Goal: Information Seeking & Learning: Learn about a topic

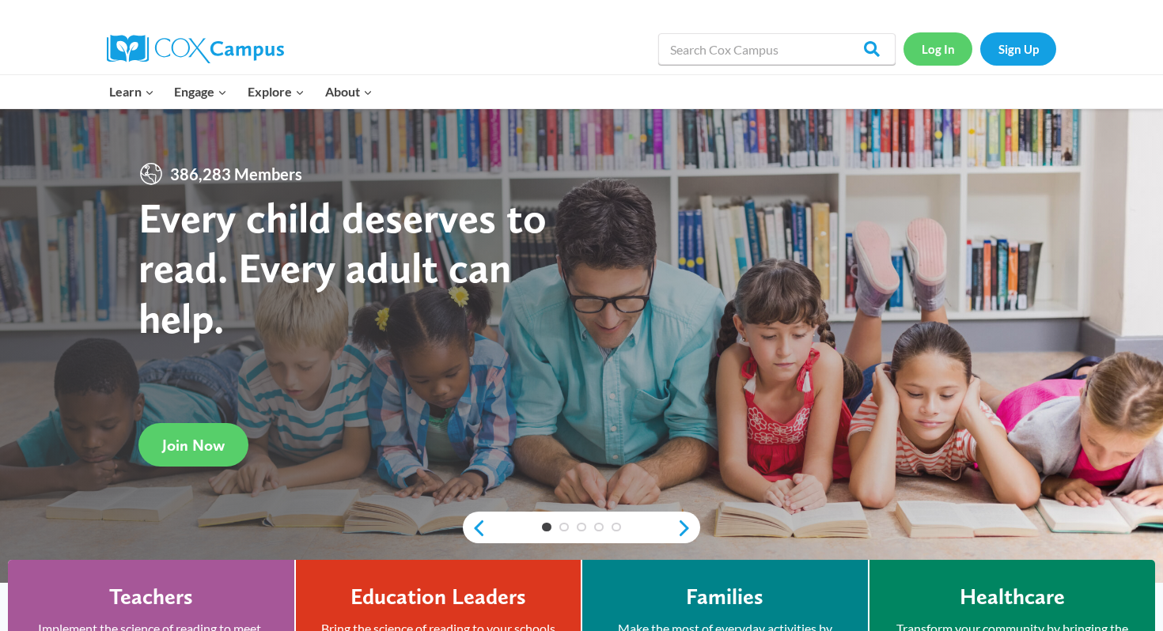
click at [938, 48] on link "Log In" at bounding box center [938, 48] width 69 height 32
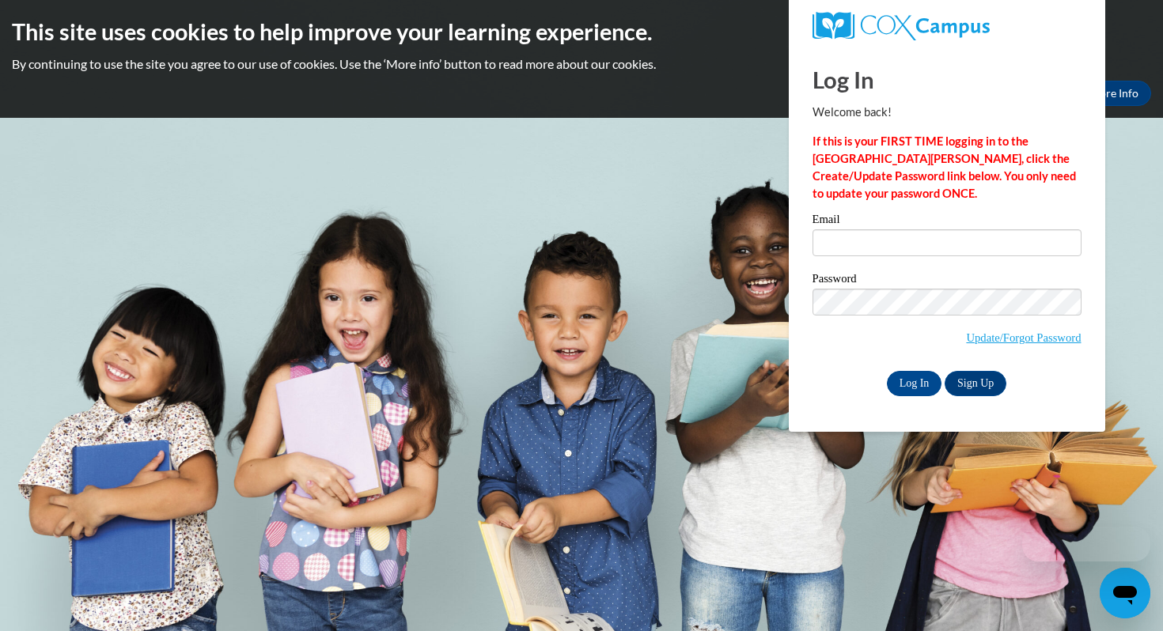
type input "dpochins@waukesha.k12.wi.us"
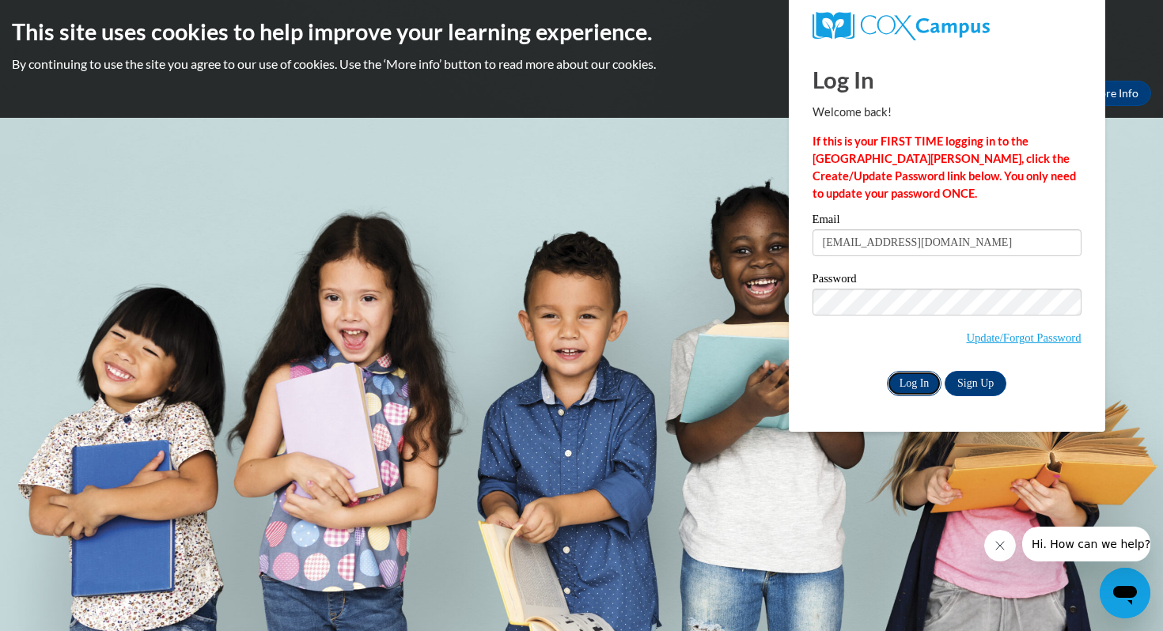
click at [914, 380] on input "Log In" at bounding box center [914, 383] width 55 height 25
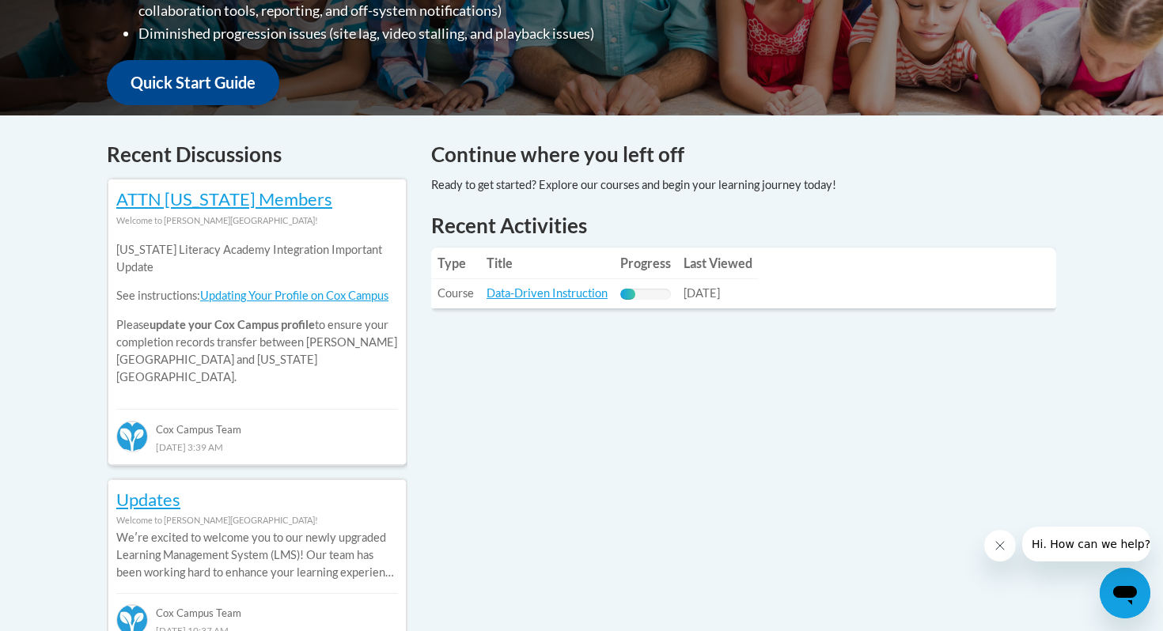
scroll to position [562, 0]
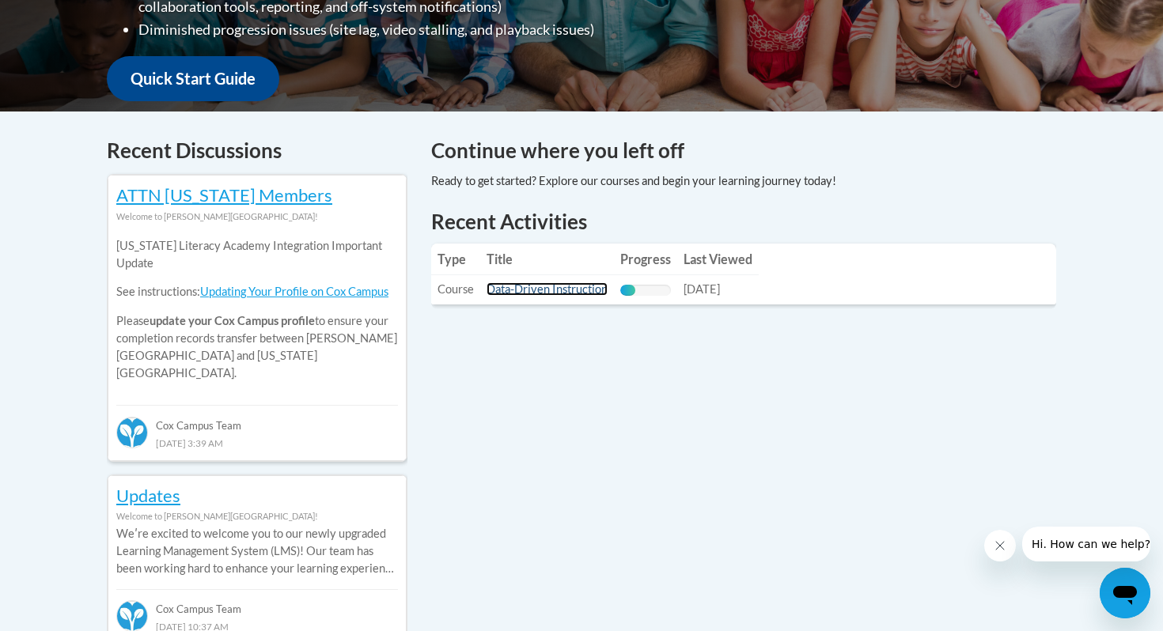
click at [515, 294] on link "Data-Driven Instruction" at bounding box center [547, 288] width 121 height 13
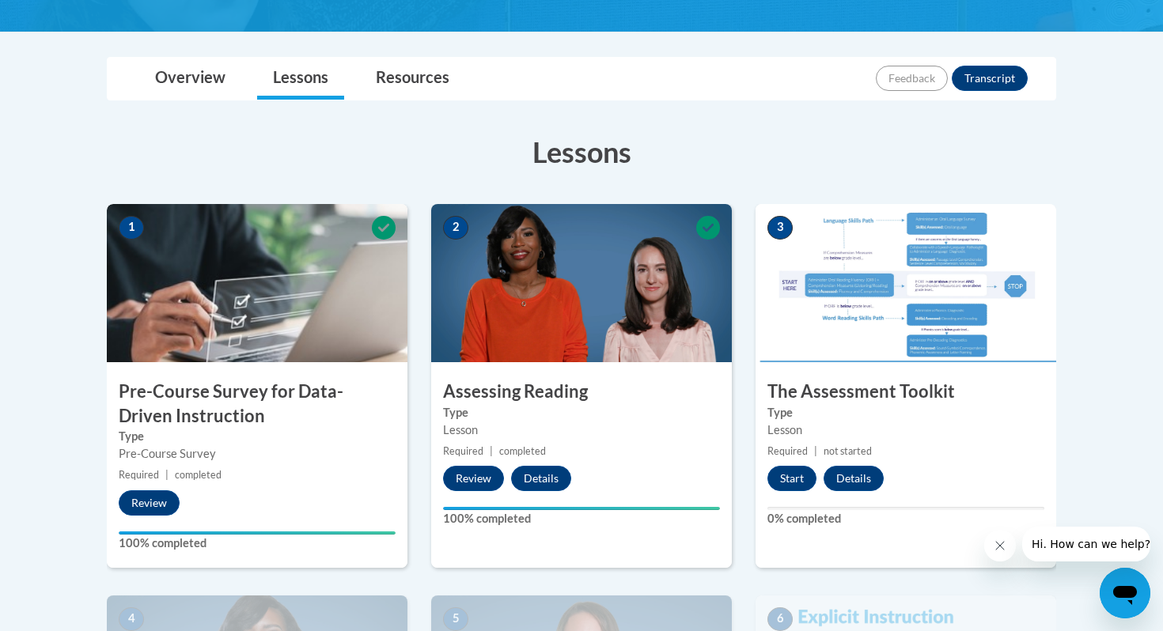
scroll to position [492, 0]
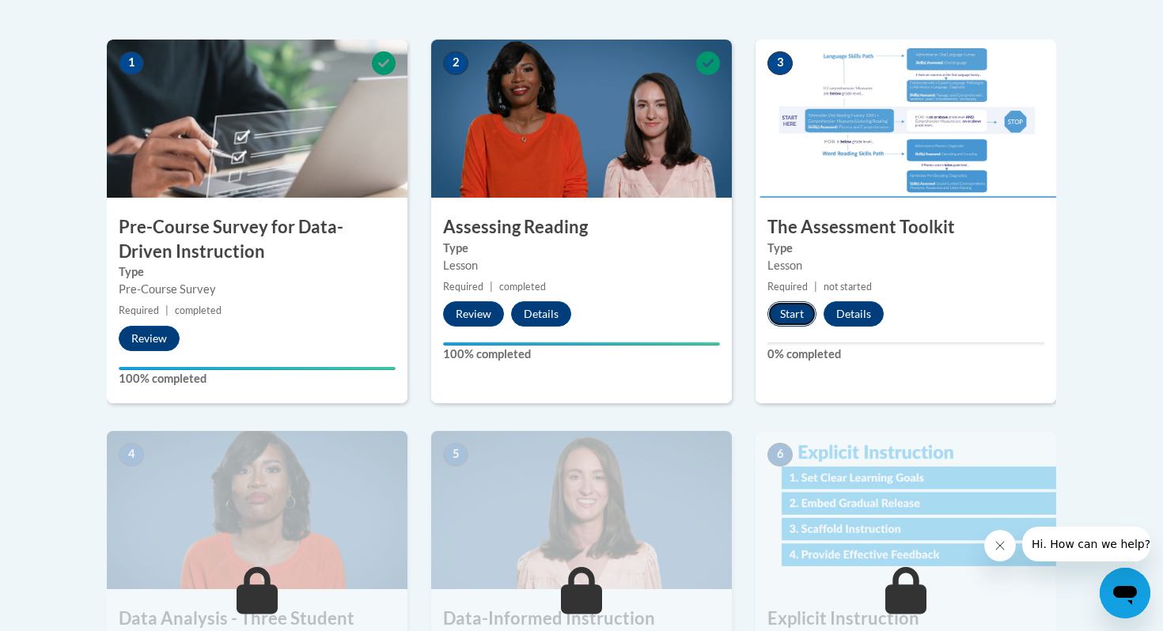
click at [790, 316] on button "Start" at bounding box center [791, 313] width 49 height 25
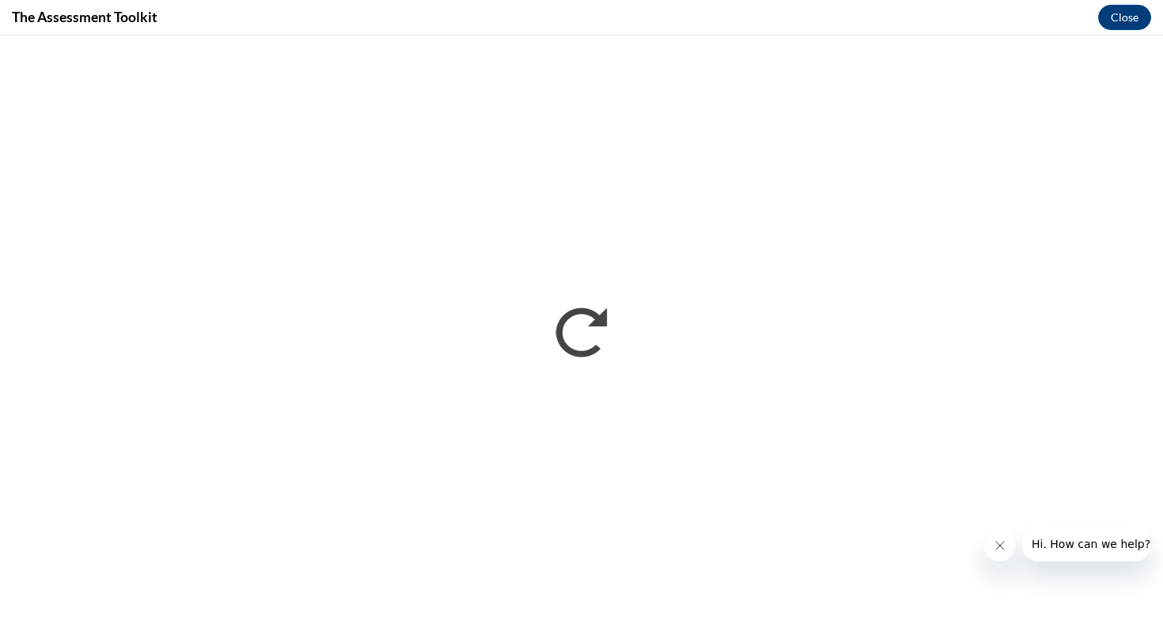
scroll to position [0, 0]
click at [993, 544] on button "Close message from company" at bounding box center [1000, 546] width 32 height 32
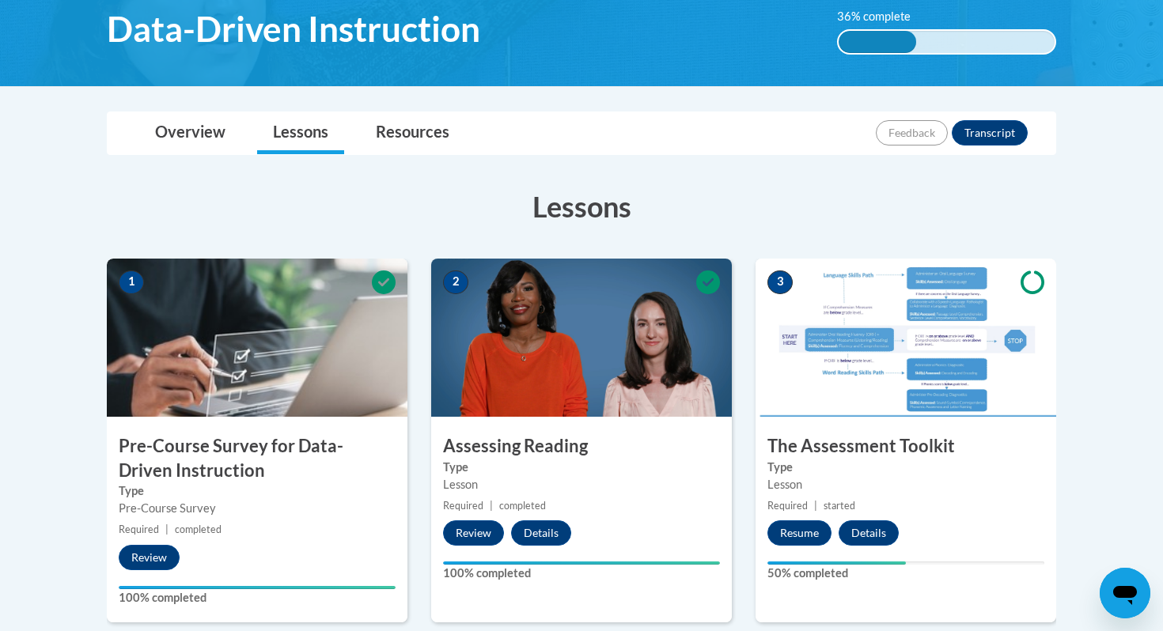
scroll to position [642, 0]
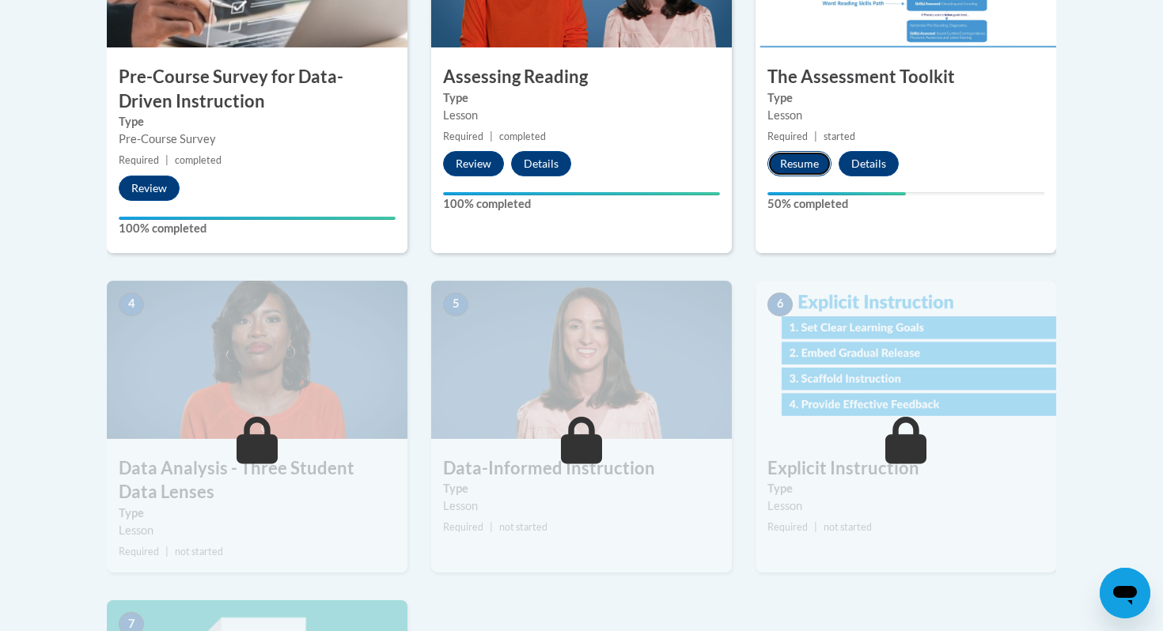
click at [812, 169] on button "Resume" at bounding box center [799, 163] width 64 height 25
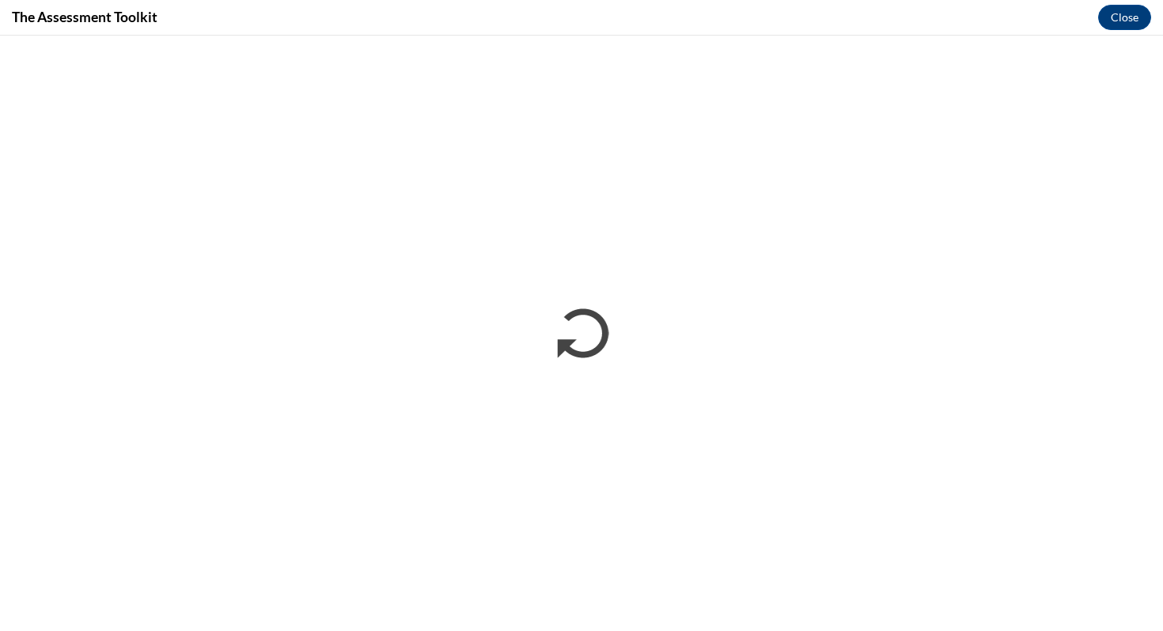
scroll to position [0, 0]
click at [1131, 11] on button "Close" at bounding box center [1124, 17] width 53 height 25
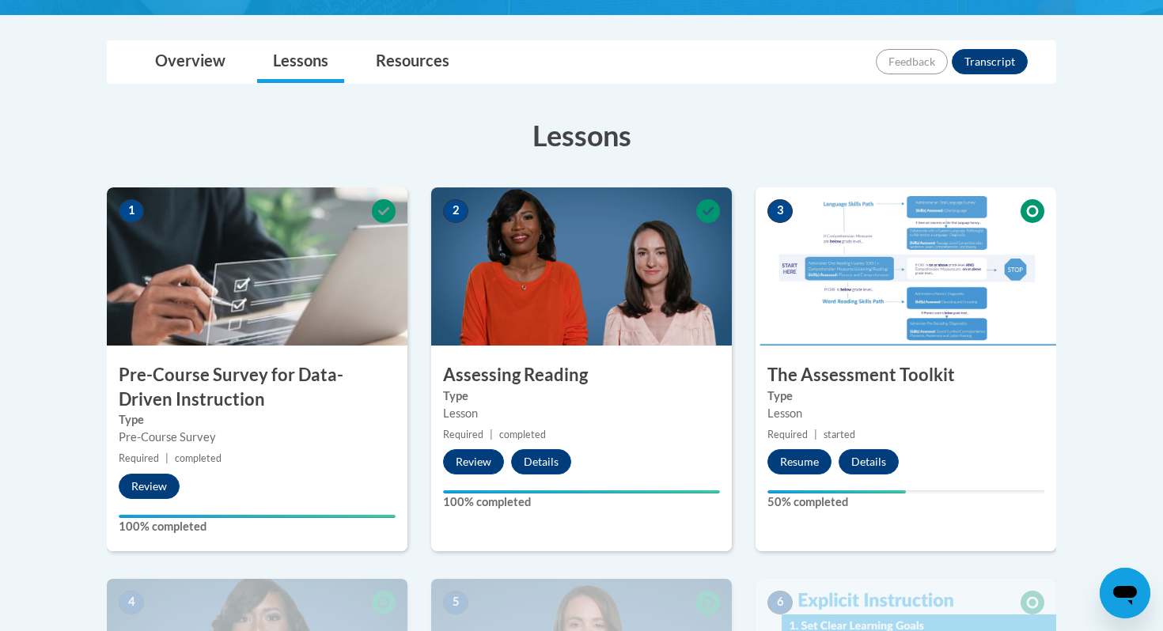
scroll to position [332, 0]
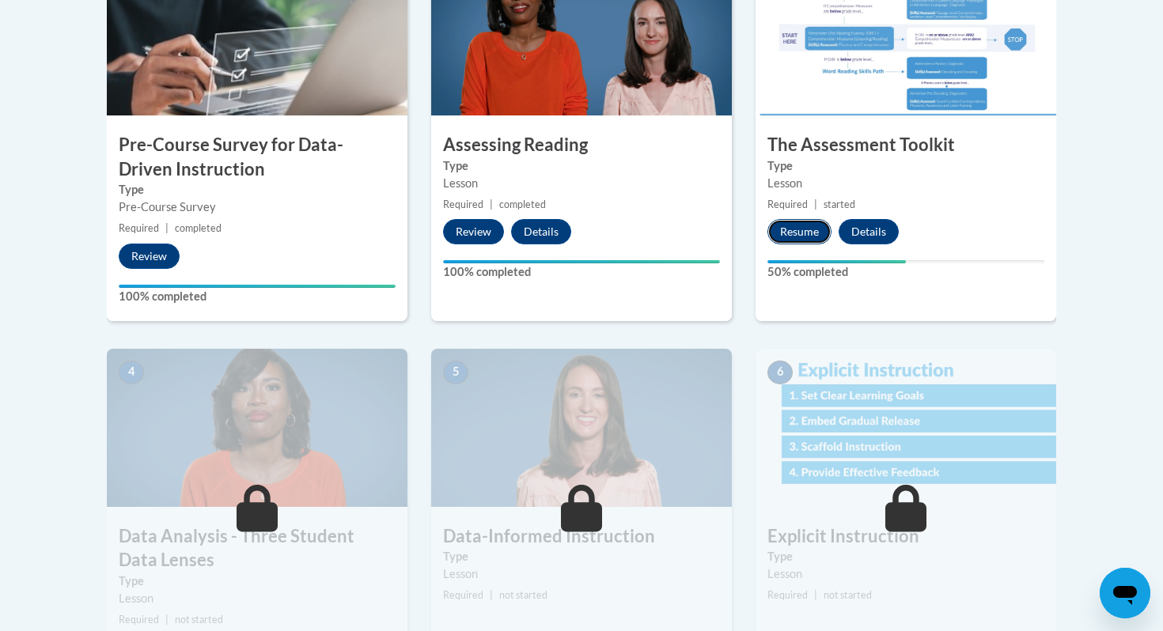
click at [797, 227] on button "Resume" at bounding box center [799, 231] width 64 height 25
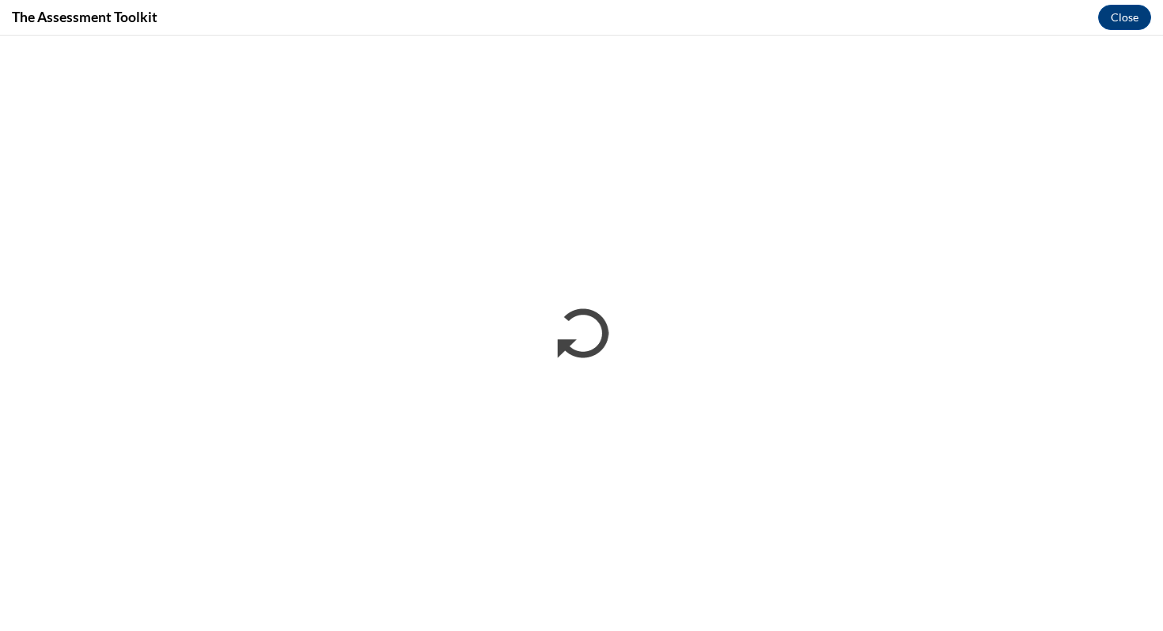
scroll to position [332, 0]
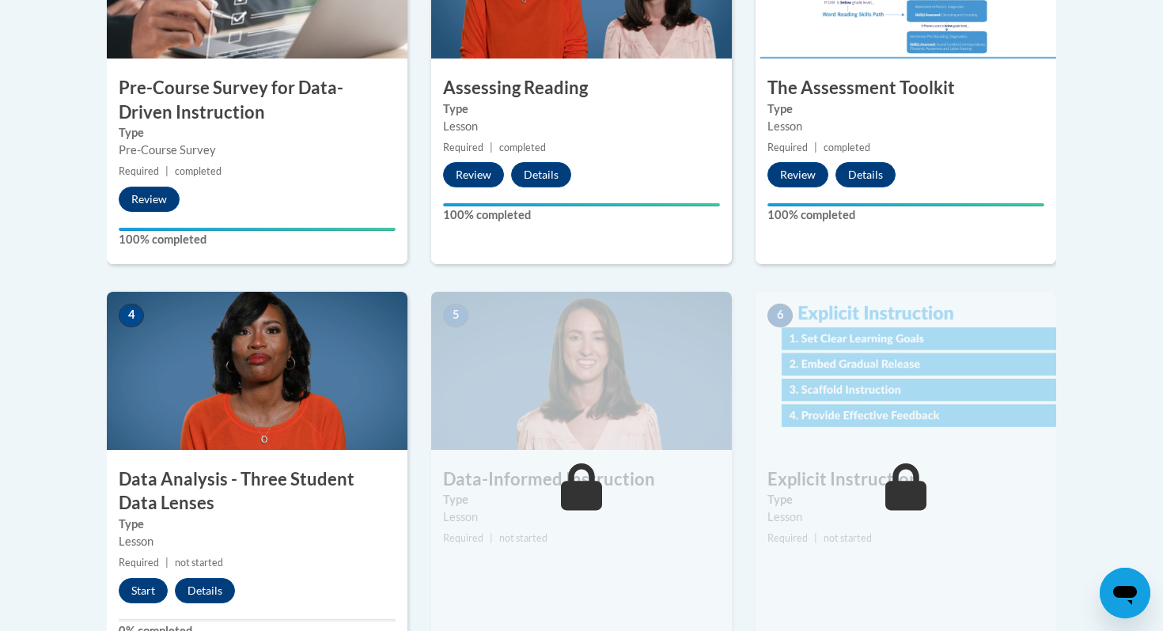
scroll to position [784, 0]
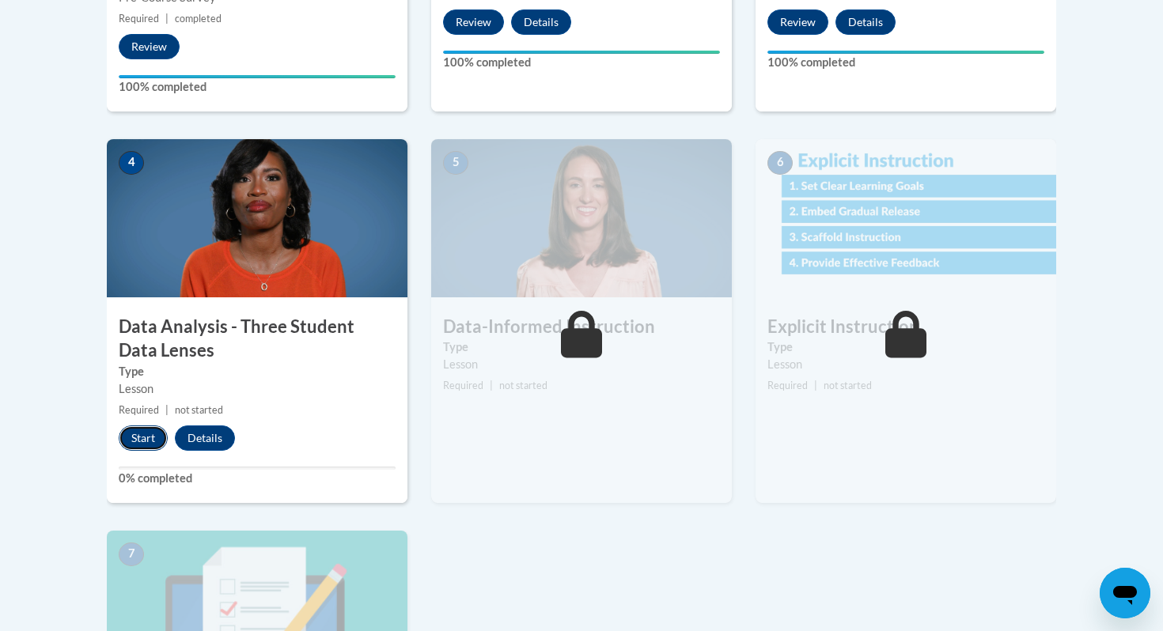
click at [147, 439] on button "Start" at bounding box center [143, 438] width 49 height 25
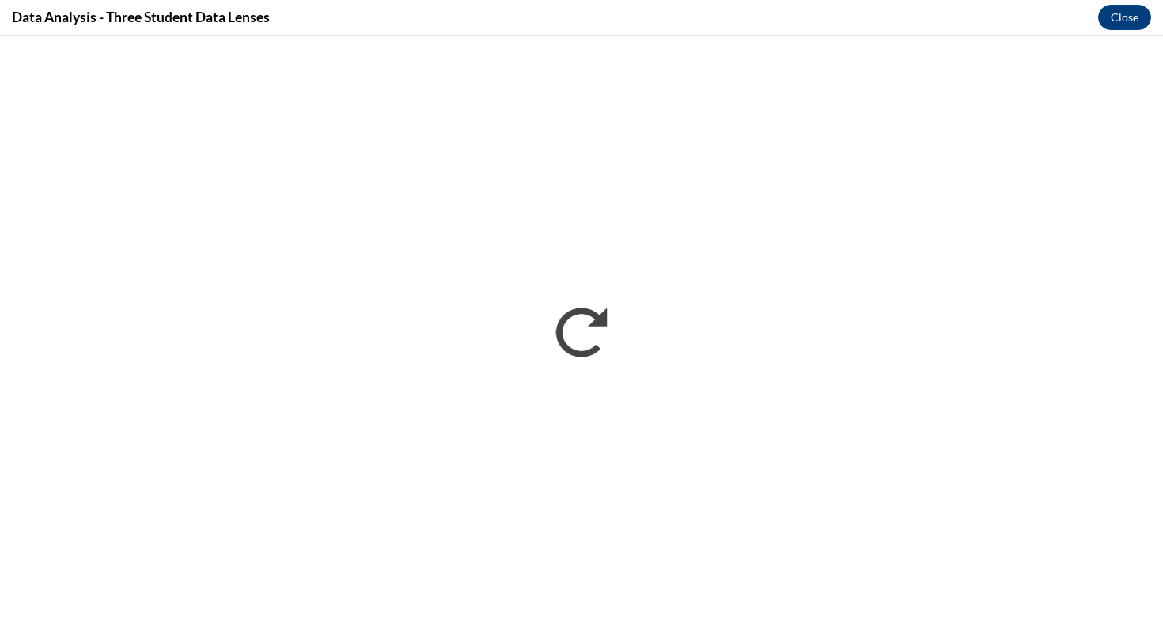
scroll to position [0, 0]
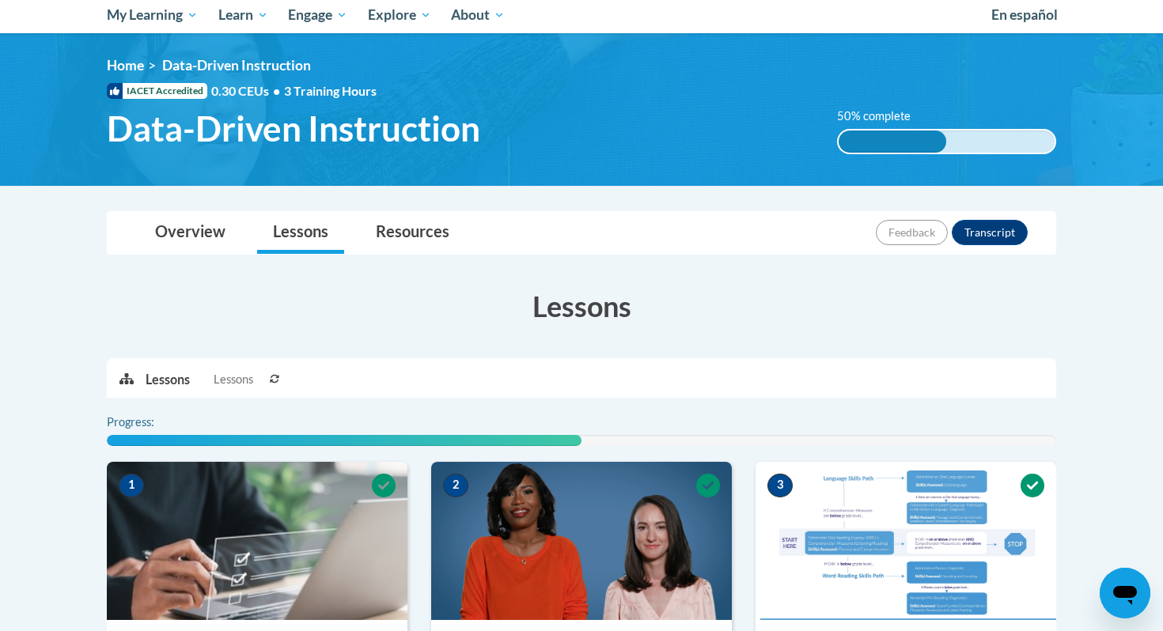
scroll to position [658, 0]
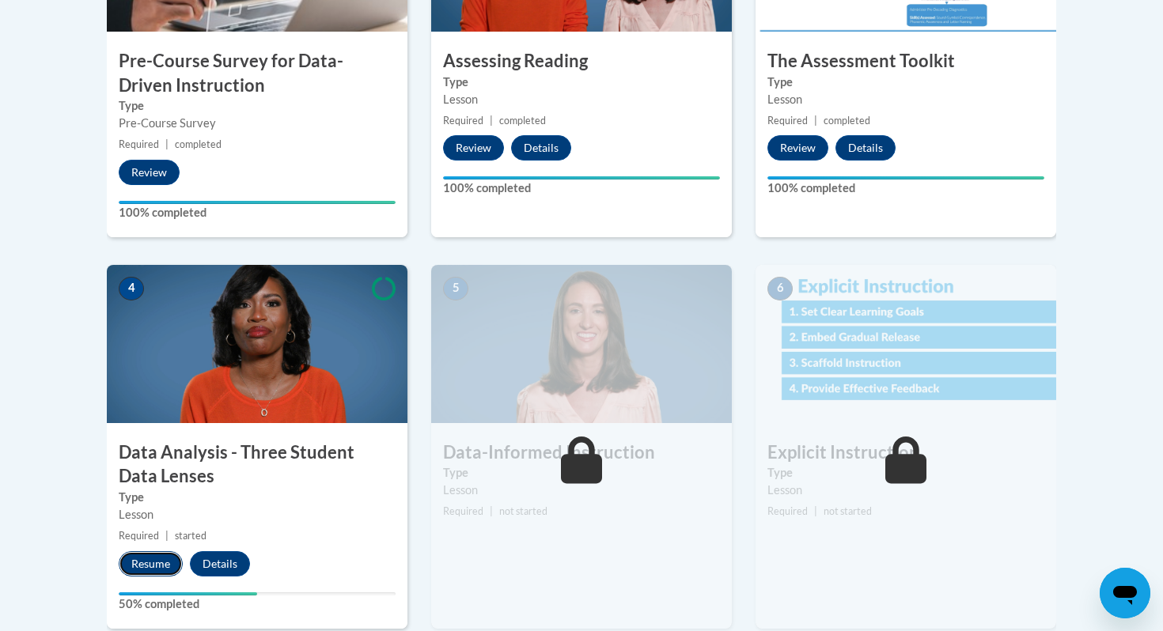
click at [161, 565] on button "Resume" at bounding box center [151, 563] width 64 height 25
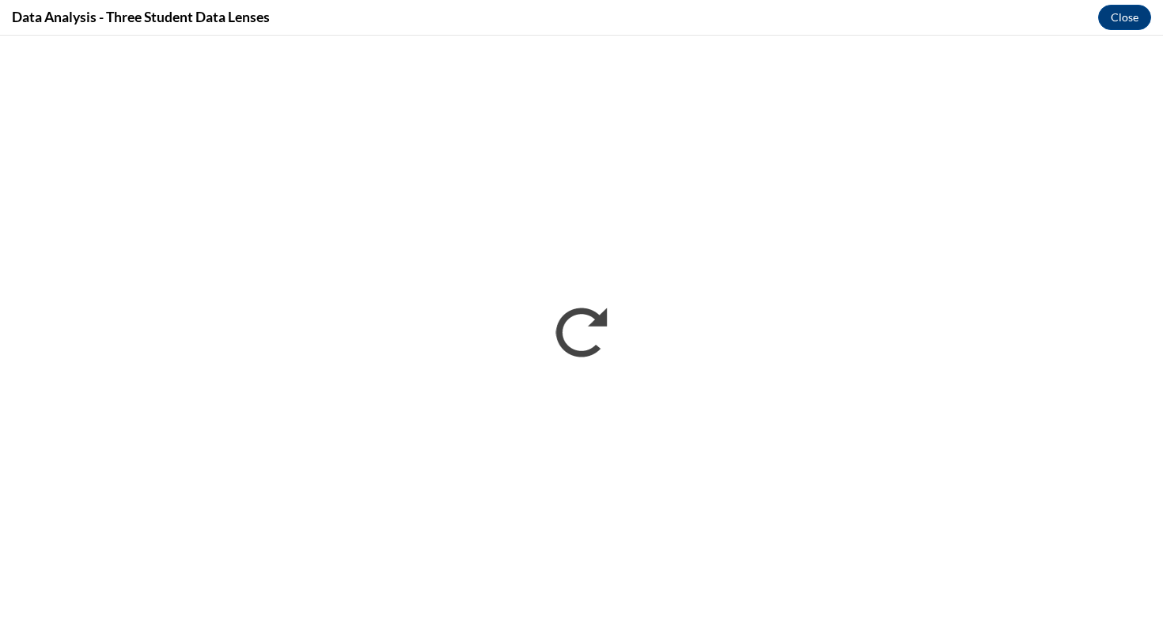
scroll to position [0, 0]
click at [1125, 24] on button "Close" at bounding box center [1124, 17] width 53 height 25
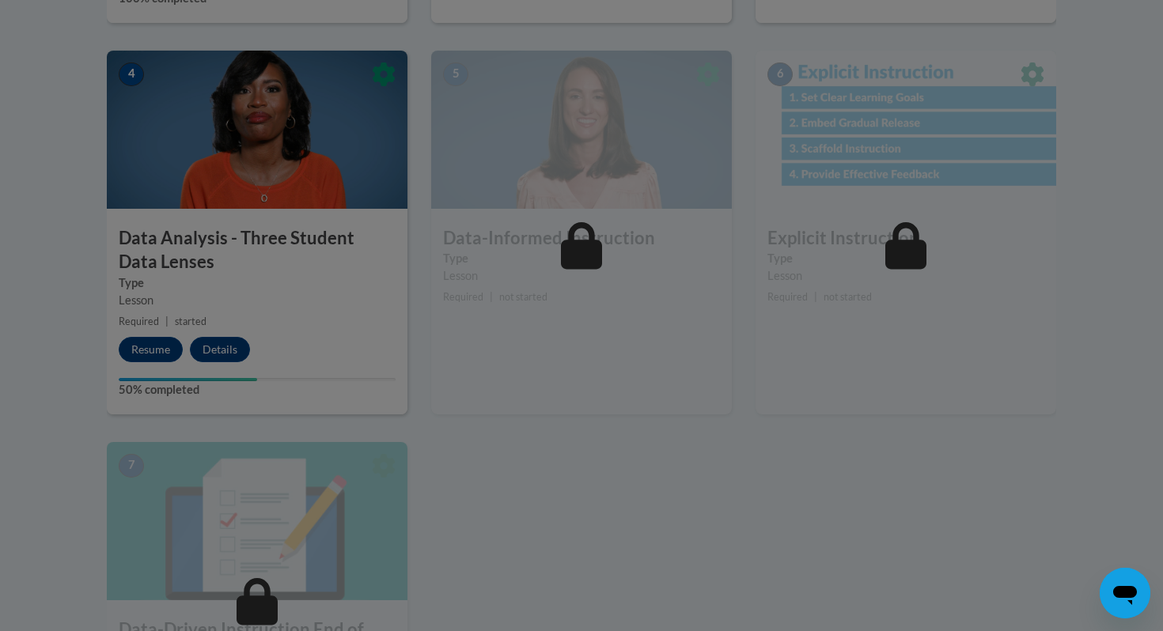
scroll to position [1047, 0]
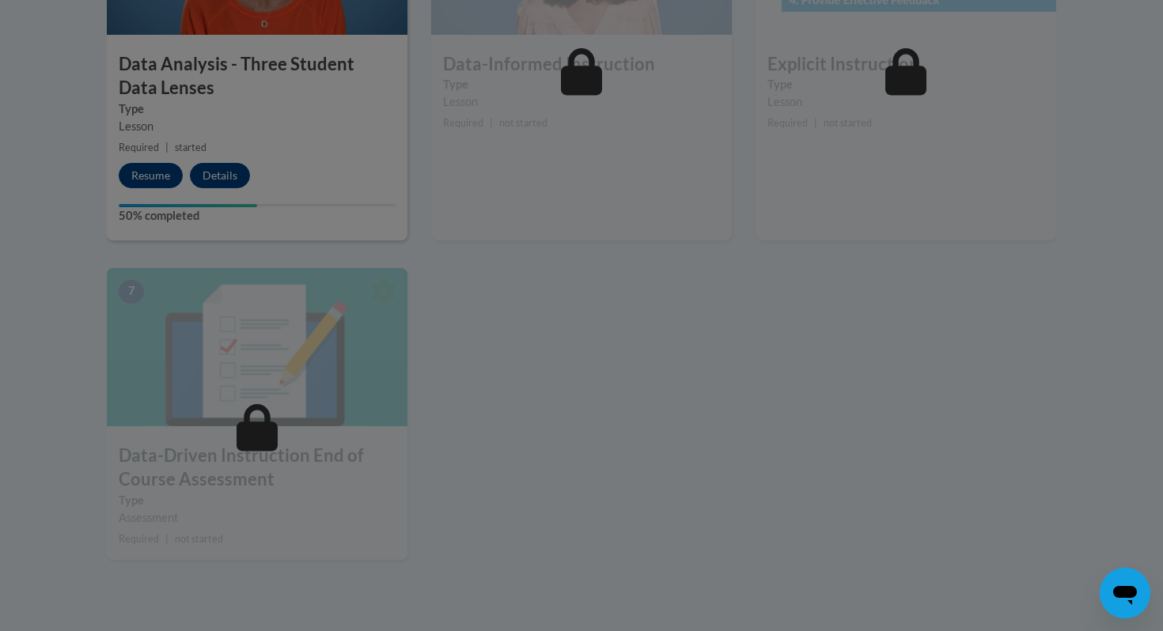
click at [148, 165] on div at bounding box center [581, 315] width 1163 height 631
click at [148, 178] on div at bounding box center [581, 315] width 1163 height 631
click at [269, 151] on div at bounding box center [581, 315] width 1163 height 631
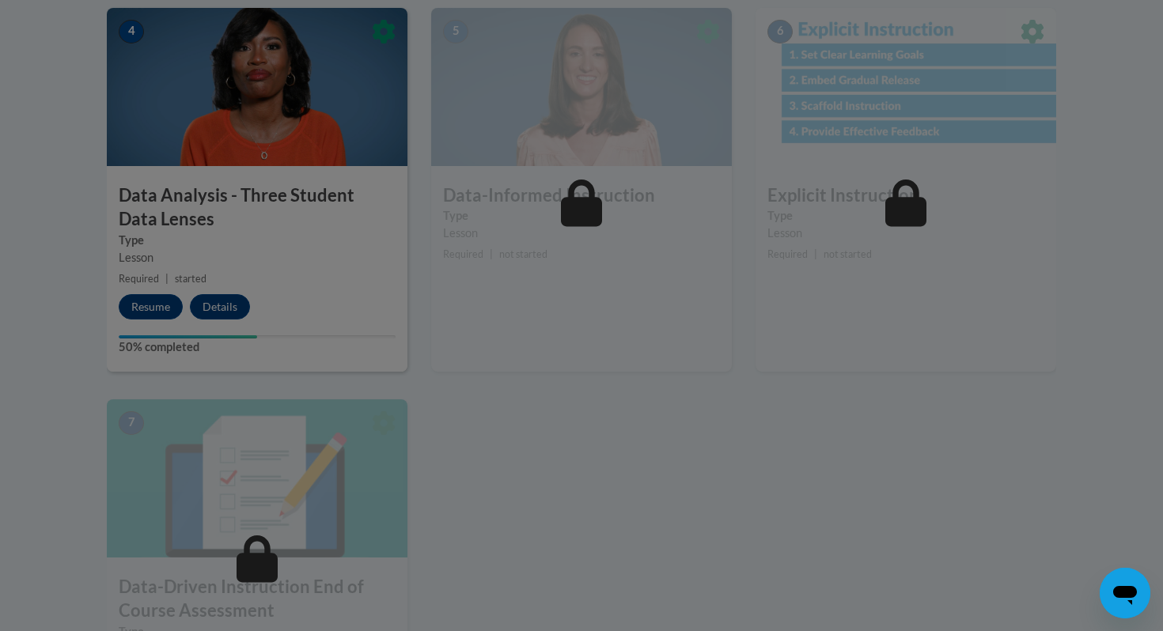
scroll to position [681, 0]
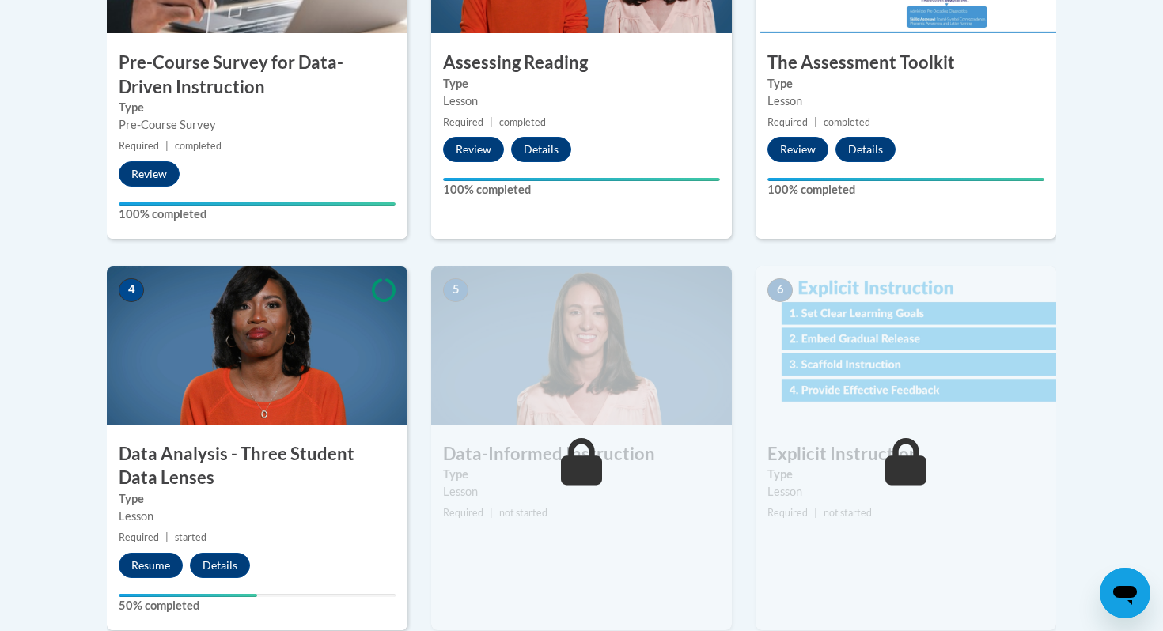
scroll to position [701, 0]
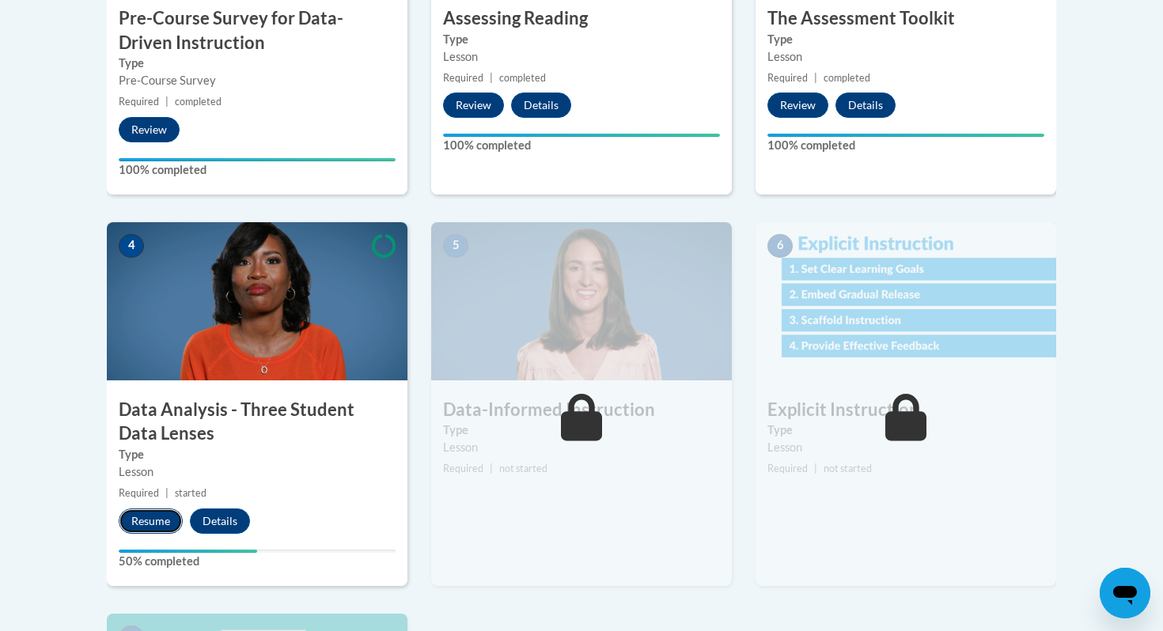
click at [150, 527] on button "Resume" at bounding box center [151, 521] width 64 height 25
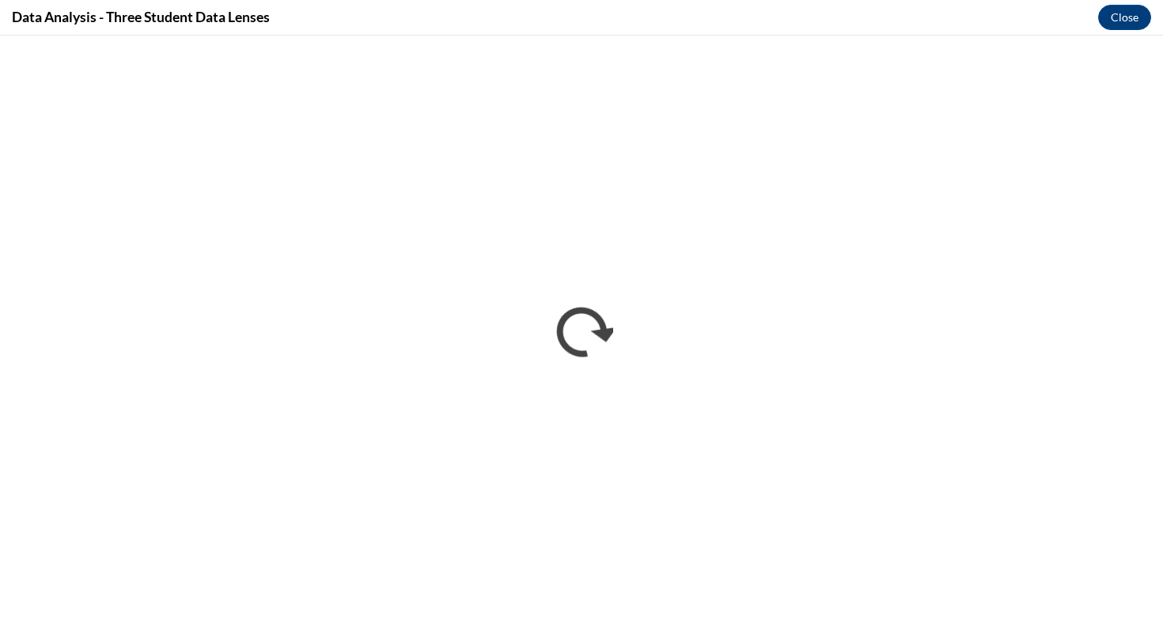
scroll to position [0, 0]
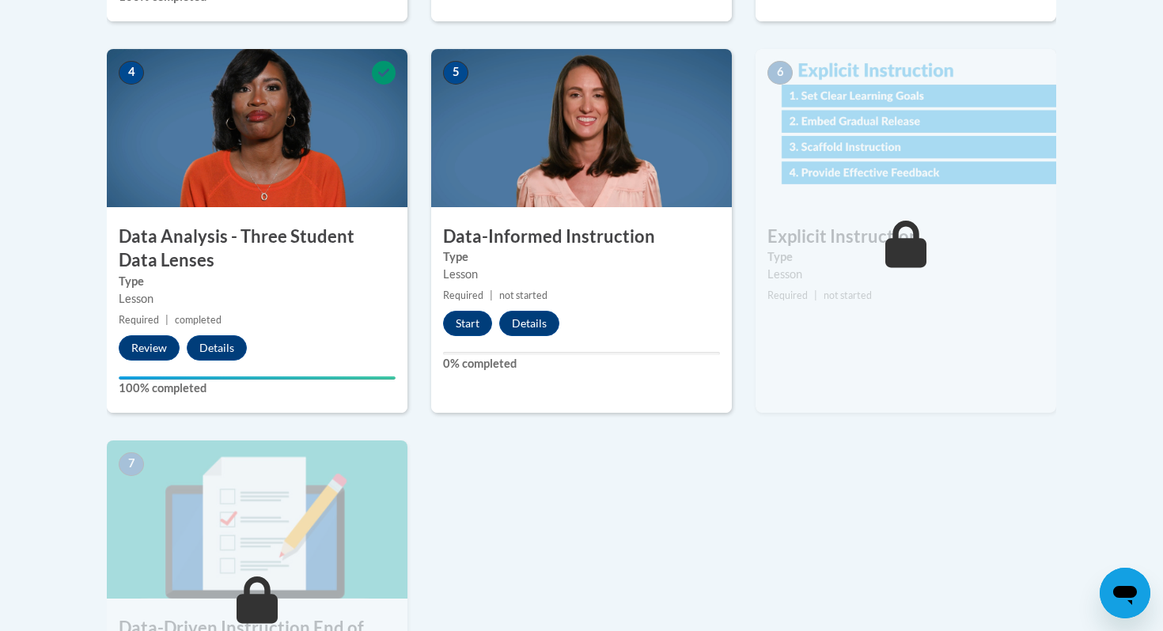
scroll to position [904, 0]
